Goal: Navigation & Orientation: Find specific page/section

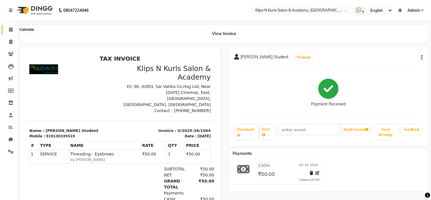
click at [10, 29] on icon at bounding box center [11, 29] width 4 height 4
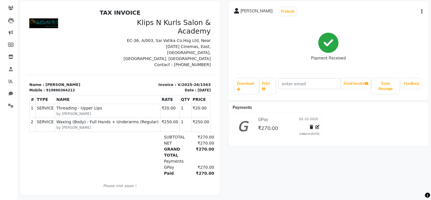
scroll to position [25, 0]
